Goal: Transaction & Acquisition: Book appointment/travel/reservation

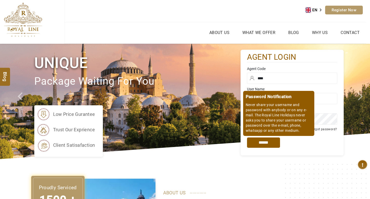
click at [258, 144] on input "*****" at bounding box center [263, 143] width 33 height 10
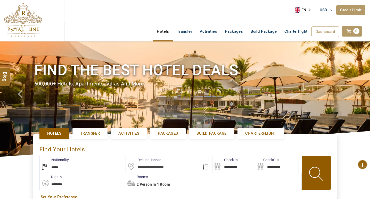
select select "*****"
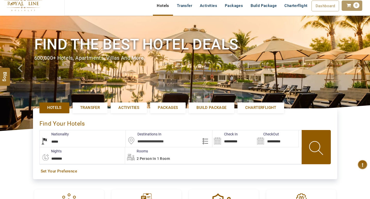
click at [130, 110] on span "Activities" at bounding box center [128, 107] width 21 height 5
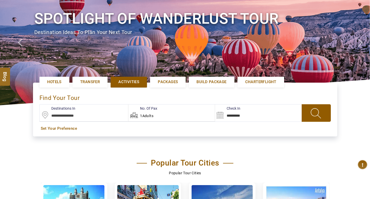
click at [83, 111] on input "text" at bounding box center [84, 113] width 89 height 17
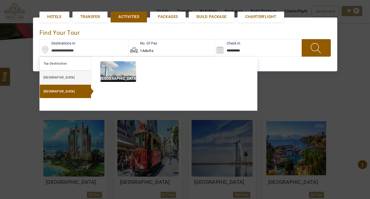
scroll to position [119, 0]
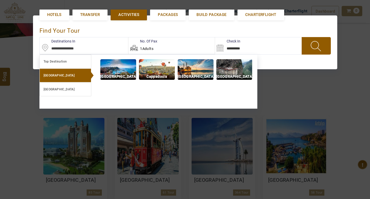
click at [193, 74] on p "Istanbul" at bounding box center [196, 77] width 36 height 6
type input "**********"
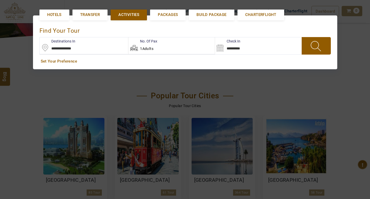
click at [252, 56] on div "**********" at bounding box center [185, 42] width 304 height 54
click at [313, 50] on span at bounding box center [316, 45] width 20 height 13
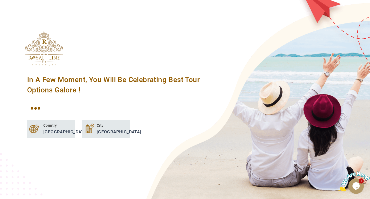
scroll to position [0, 0]
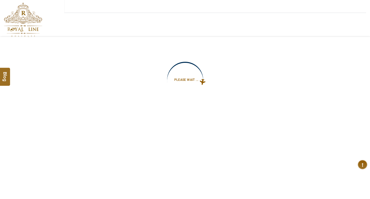
type input "**********"
select select "*****"
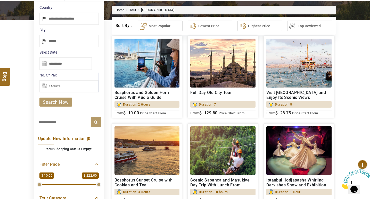
scroll to position [103, 0]
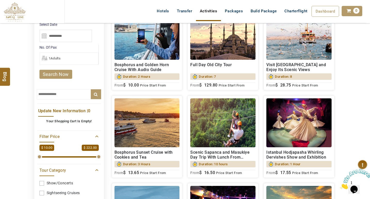
click at [57, 97] on input "text" at bounding box center [69, 94] width 64 height 10
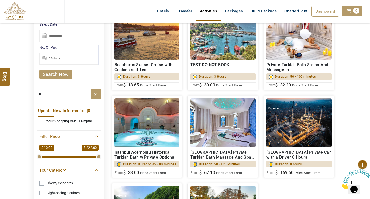
click at [212, 62] on div "TEST DO NOT BOOK Duration: 3 Hours $ 30.00 From $ 30.00 Price Start From" at bounding box center [222, 74] width 65 height 28
drag, startPoint x: 44, startPoint y: 95, endPoint x: 30, endPoint y: 96, distance: 14.5
click at [30, 96] on section "**********" at bounding box center [185, 179] width 370 height 483
click at [50, 98] on input "**" at bounding box center [69, 94] width 64 height 10
type input "*"
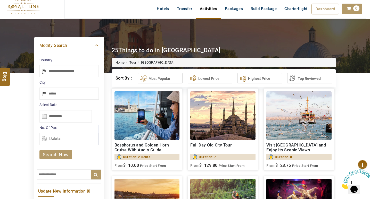
scroll to position [77, 0]
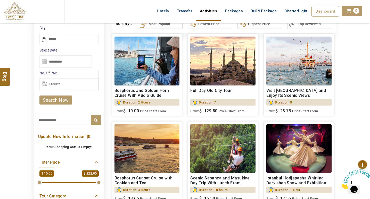
click at [210, 92] on h2 "Full Day Old City Tour" at bounding box center [222, 93] width 65 height 10
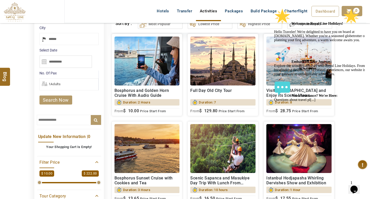
scroll to position [0, 0]
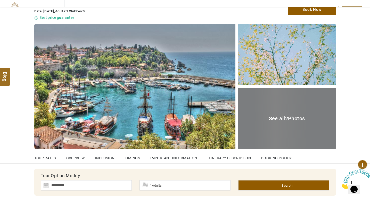
scroll to position [103, 0]
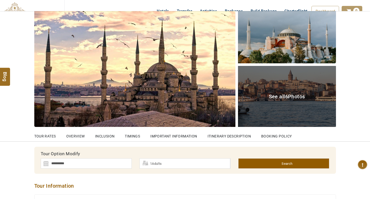
scroll to position [77, 0]
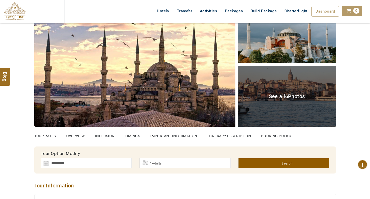
click at [281, 93] on div "See all 6 Photos" at bounding box center [287, 96] width 98 height 61
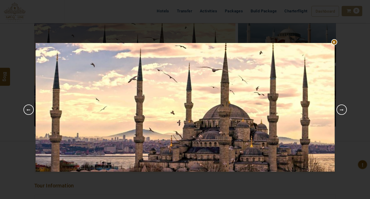
click at [344, 107] on link "Next" at bounding box center [342, 110] width 10 height 10
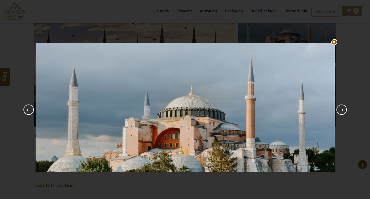
click at [344, 107] on link "Next" at bounding box center [342, 110] width 10 height 10
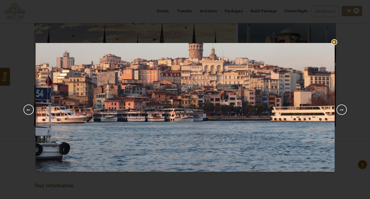
click at [344, 107] on link "Next" at bounding box center [342, 110] width 10 height 10
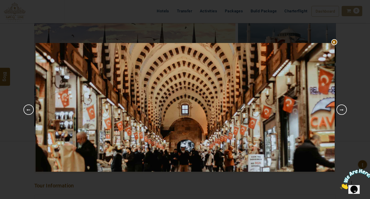
scroll to position [0, 0]
click at [337, 41] on div "1 2 3 4 5 6 Previous Next" at bounding box center [185, 99] width 370 height 199
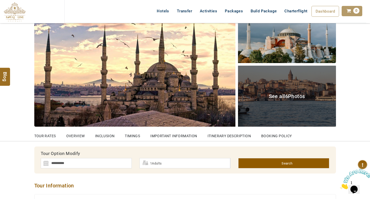
click at [273, 94] on span "See all 6 Photos" at bounding box center [287, 96] width 36 height 6
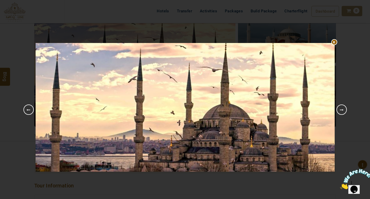
click at [341, 109] on link "Next" at bounding box center [342, 110] width 10 height 10
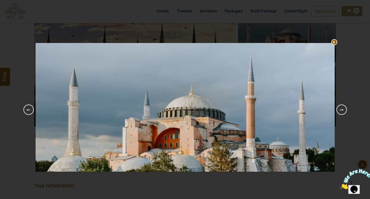
click at [341, 109] on link "Next" at bounding box center [342, 110] width 10 height 10
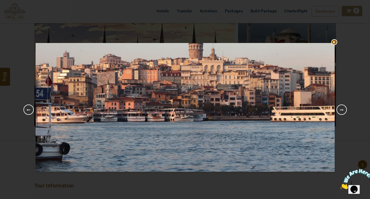
click at [341, 109] on link "Next" at bounding box center [342, 110] width 10 height 10
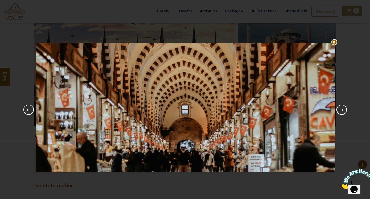
click at [335, 39] on div "1 2 3 4 5 6 Previous Next" at bounding box center [185, 107] width 302 height 199
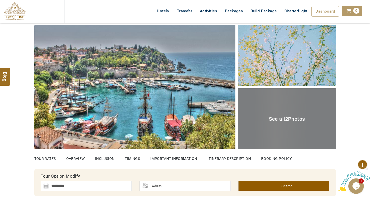
scroll to position [52, 0]
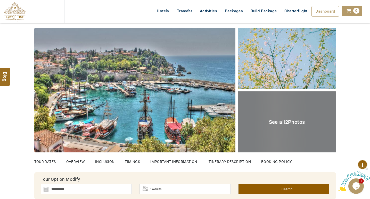
click at [284, 120] on span "See all 2 Photos" at bounding box center [287, 122] width 36 height 6
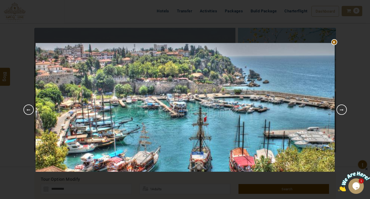
click at [343, 109] on link "Next" at bounding box center [342, 110] width 10 height 10
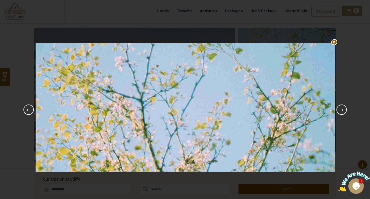
click at [343, 109] on link "Next" at bounding box center [342, 110] width 10 height 10
click at [333, 43] on div at bounding box center [185, 43] width 299 height 0
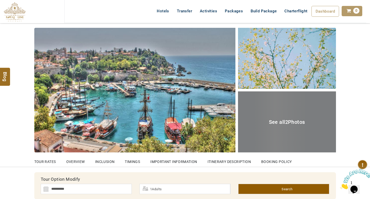
click at [285, 122] on span "2" at bounding box center [286, 122] width 3 height 6
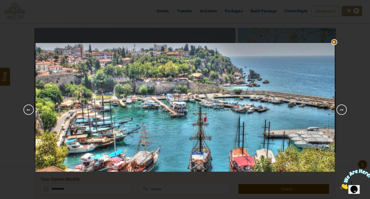
click at [337, 108] on link "Next" at bounding box center [342, 110] width 10 height 10
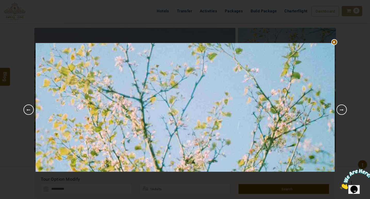
click at [335, 43] on div at bounding box center [185, 43] width 299 height 0
